Goal: Information Seeking & Learning: Learn about a topic

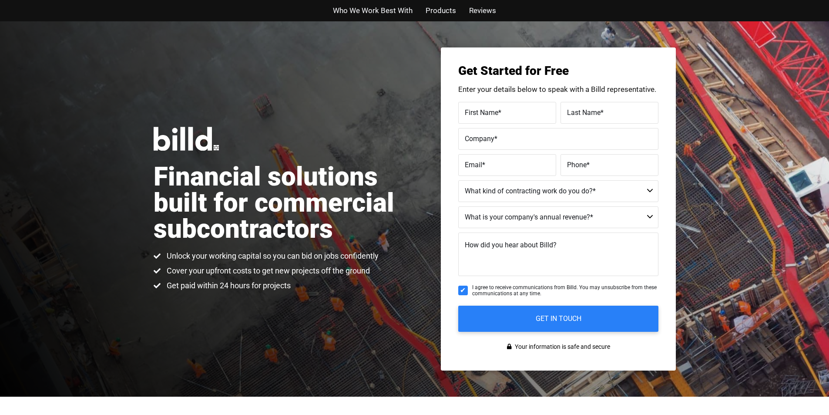
scroll to position [1620, 0]
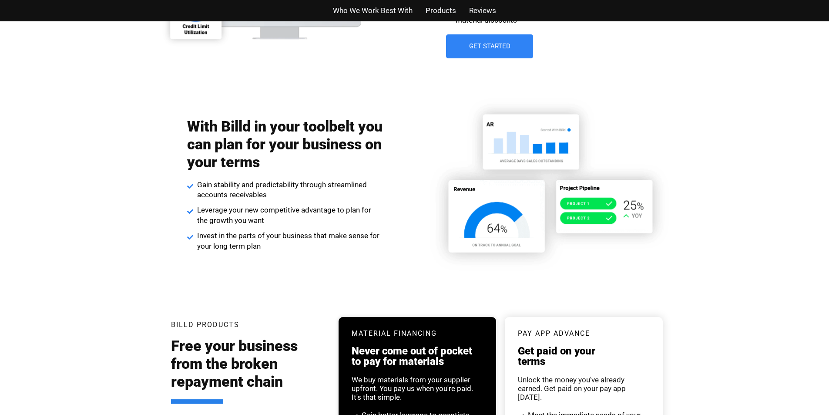
scroll to position [1359, 0]
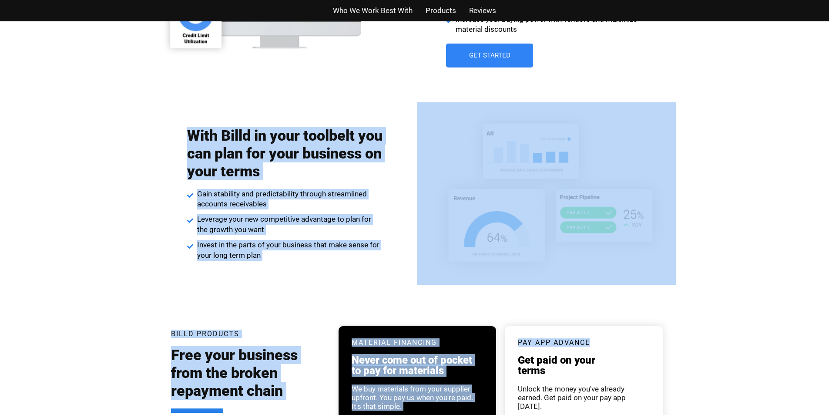
drag, startPoint x: 572, startPoint y: 309, endPoint x: 127, endPoint y: 105, distance: 489.8
click at [127, 105] on div "With Billd in your toolbelt you can plan for your business on your terms Gain s…" at bounding box center [414, 193] width 829 height 213
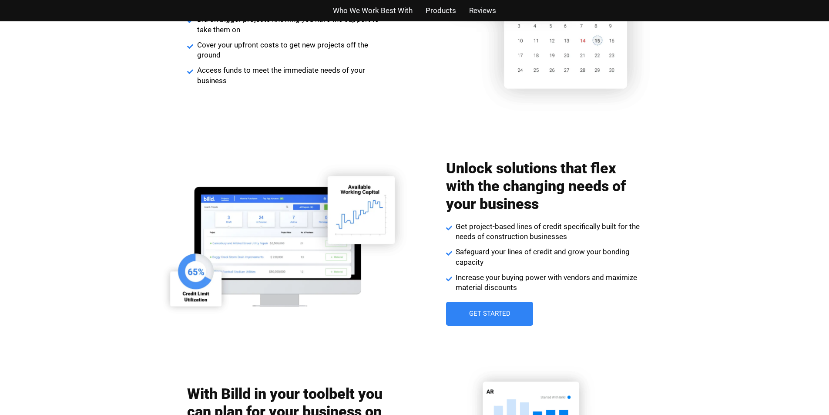
scroll to position [1098, 0]
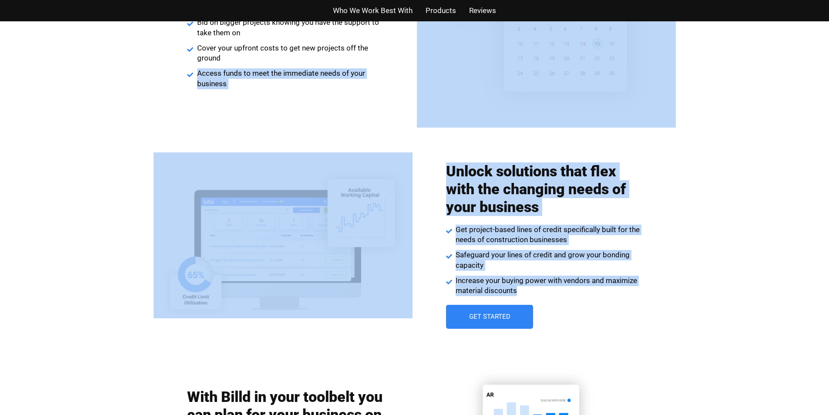
drag, startPoint x: 139, startPoint y: 118, endPoint x: 664, endPoint y: 305, distance: 558.0
click at [664, 305] on div "Who We Work Best With Products Reviews Who We Work Best With Products Reviews F…" at bounding box center [414, 17] width 829 height 2230
click at [664, 305] on div "Unlock solutions that flex with the changing needs of your business Get project…" at bounding box center [543, 245] width 263 height 175
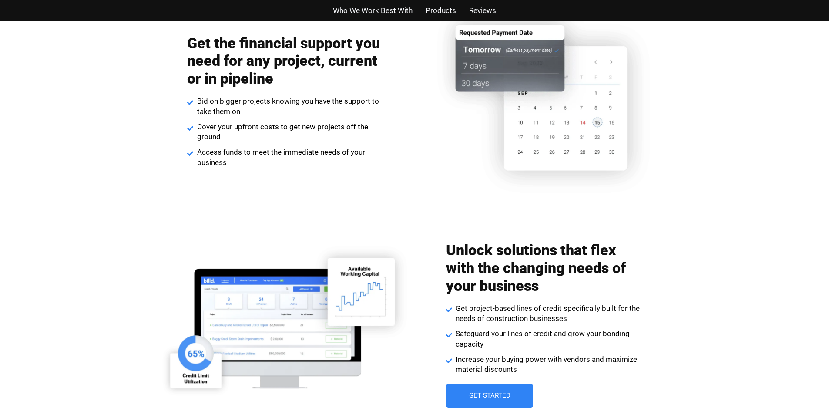
scroll to position [1011, 0]
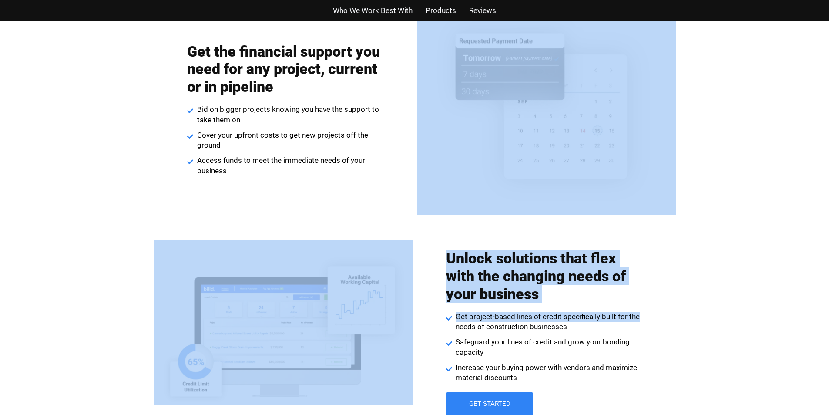
drag, startPoint x: 708, startPoint y: 318, endPoint x: 192, endPoint y: 135, distance: 547.4
click at [224, 156] on div "Who We Work Best With Products Reviews Who We Work Best With Products Reviews F…" at bounding box center [414, 104] width 829 height 2230
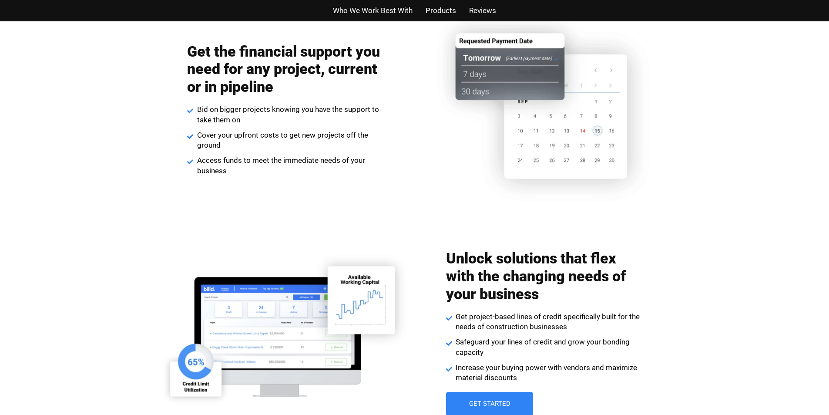
click at [98, 76] on div "Get the financial support you need for any project, current or in pipeline Bid …" at bounding box center [414, 117] width 829 height 226
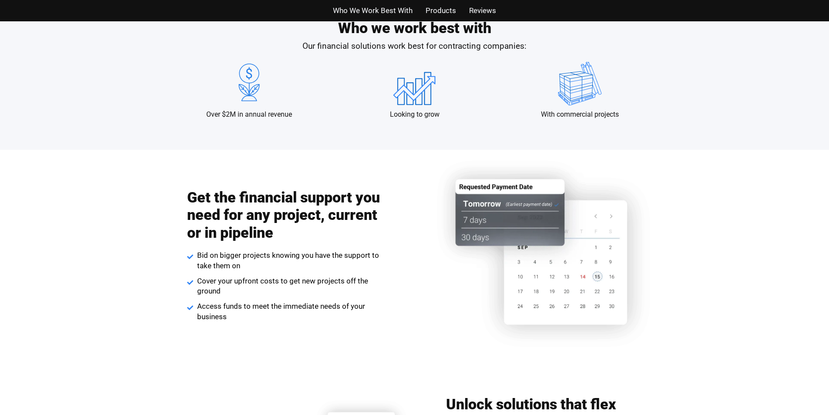
scroll to position [793, 0]
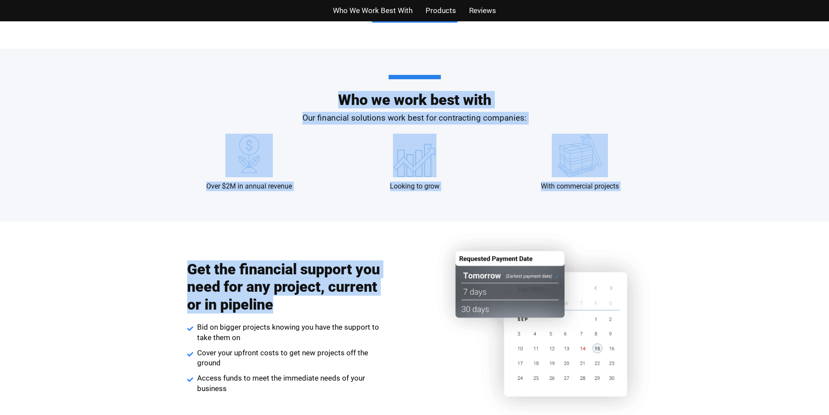
drag, startPoint x: 174, startPoint y: 162, endPoint x: 414, endPoint y: 312, distance: 283.3
click at [414, 312] on div "Who We Work Best With Products Reviews Who We Work Best With Products Reviews F…" at bounding box center [414, 322] width 829 height 2230
click at [414, 312] on div "Get the financial support you need for any project, current or in pipeline Bid …" at bounding box center [285, 327] width 263 height 142
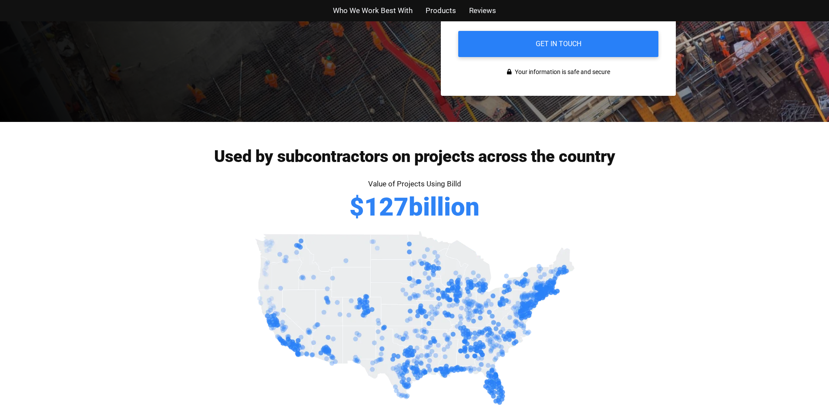
scroll to position [271, 0]
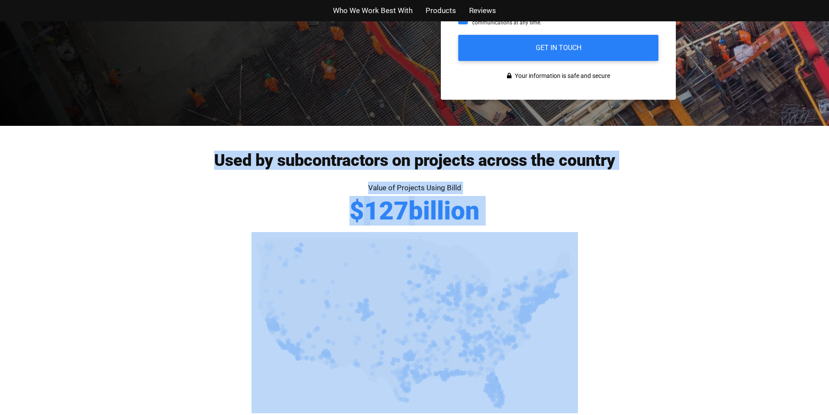
drag, startPoint x: 249, startPoint y: 169, endPoint x: 623, endPoint y: 267, distance: 386.6
click at [623, 267] on div at bounding box center [415, 322] width 496 height 181
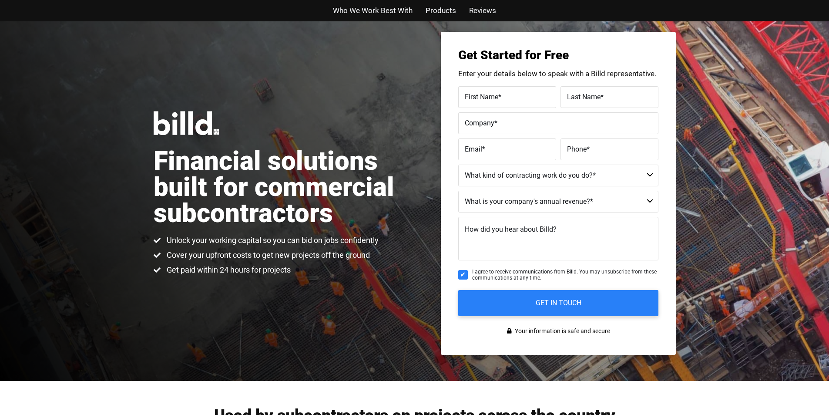
scroll to position [10, 0]
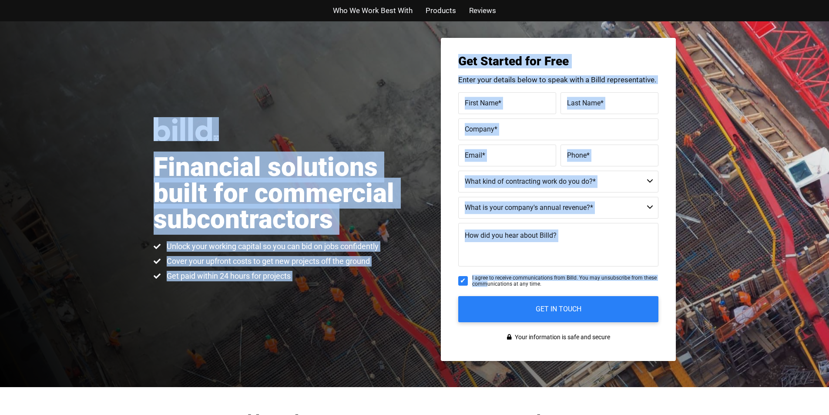
drag, startPoint x: 338, startPoint y: 256, endPoint x: 109, endPoint y: 75, distance: 291.6
click at [109, 75] on div "Financial solutions built for commercial subcontractors Unlock your working cap…" at bounding box center [414, 199] width 829 height 375
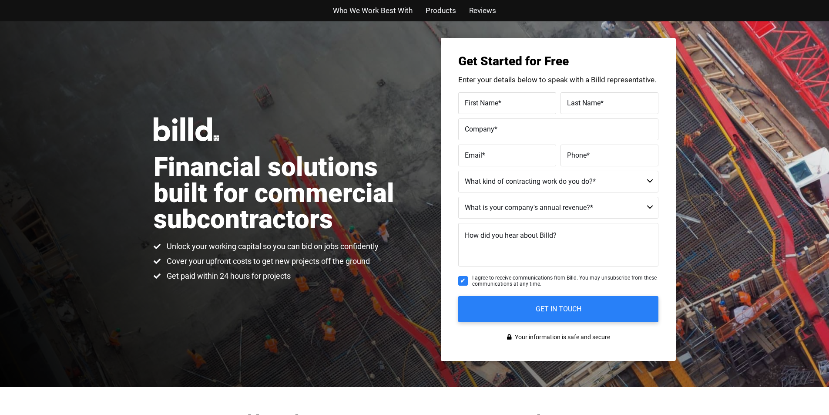
click at [109, 75] on div "Financial solutions built for commercial subcontractors Unlock your working cap…" at bounding box center [414, 199] width 829 height 375
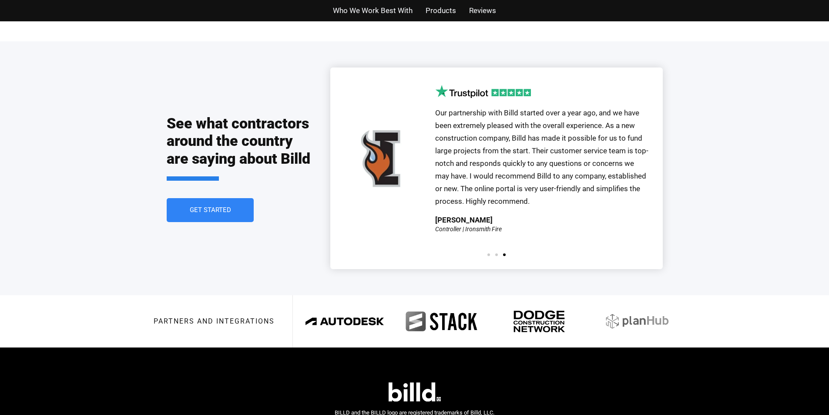
scroll to position [1925, 0]
